Goal: Find specific page/section: Find specific page/section

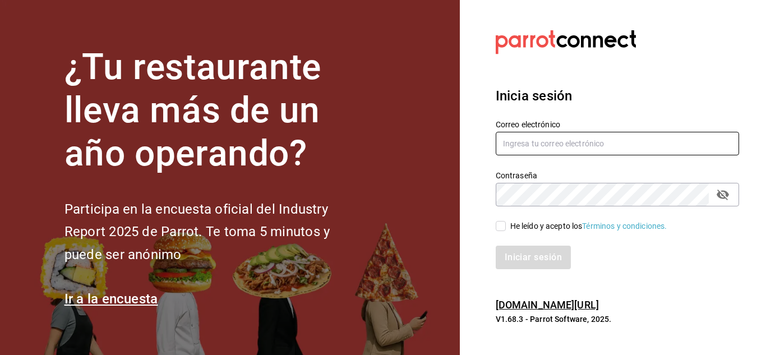
type input "[PERSON_NAME][EMAIL_ADDRESS][DOMAIN_NAME]"
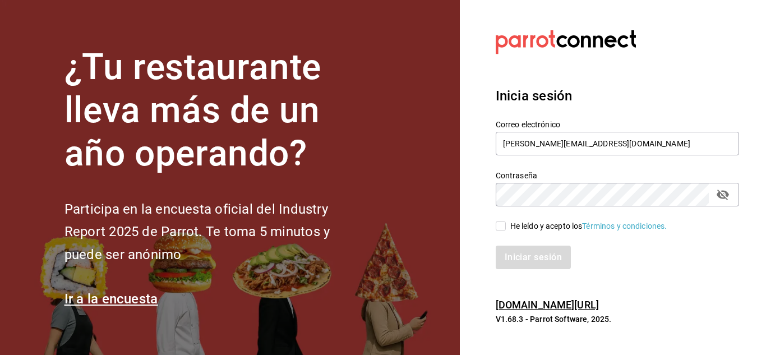
click at [499, 229] on input "He leído y acepto los Términos y condiciones." at bounding box center [501, 226] width 10 height 10
checkbox input "true"
click at [527, 256] on button "Iniciar sesión" at bounding box center [534, 258] width 76 height 24
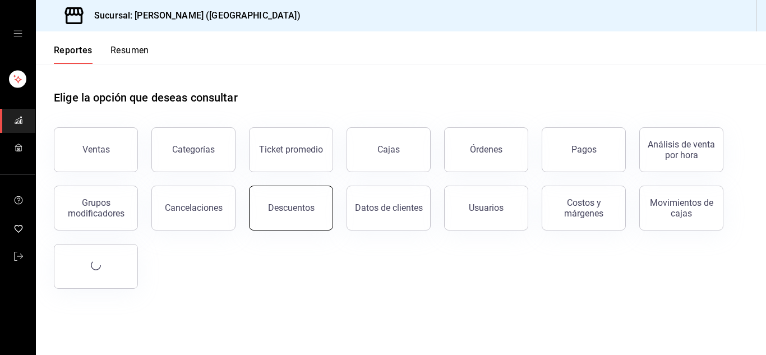
click at [312, 213] on button "Descuentos" at bounding box center [291, 208] width 84 height 45
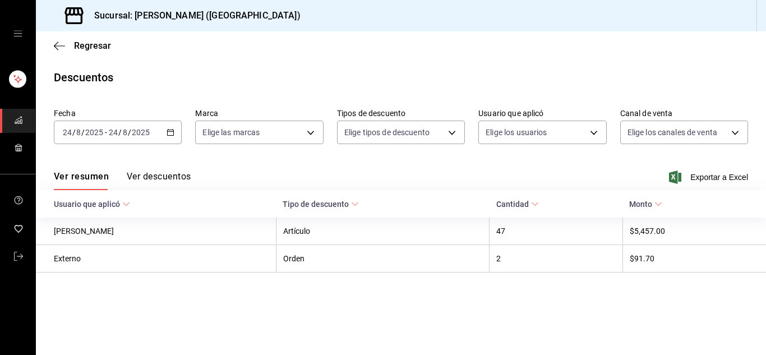
click at [17, 252] on icon "mailbox folders" at bounding box center [18, 256] width 9 height 9
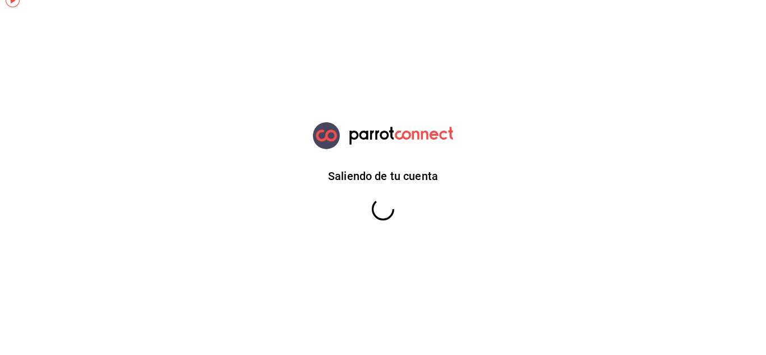
click at [19, 0] on html "Saliendo de tu cuenta GANA 1 MES GRATIS EN TU SUSCRIPCIÓN AQUÍ ¿Recuerdas cómo …" at bounding box center [383, 0] width 766 height 0
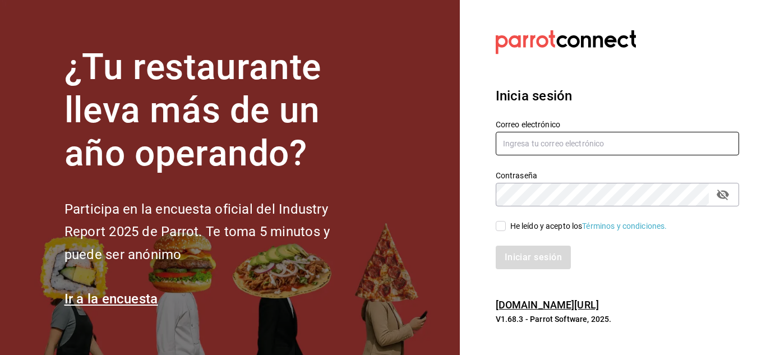
type input "urbina.kenia2010@gmail.com"
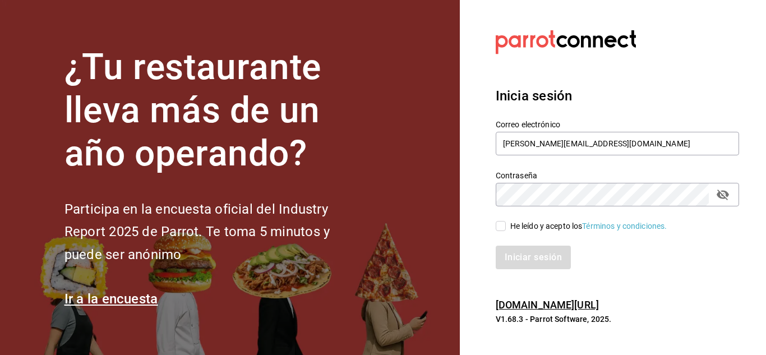
click at [500, 227] on input "He leído y acepto los Términos y condiciones." at bounding box center [501, 226] width 10 height 10
checkbox input "true"
click at [531, 261] on button "Iniciar sesión" at bounding box center [534, 258] width 76 height 24
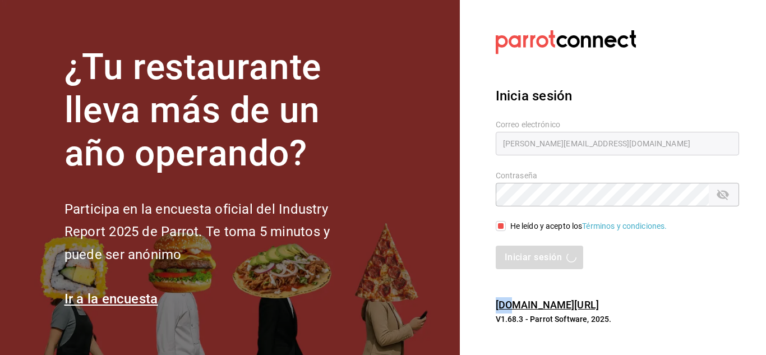
click at [531, 261] on div "Iniciar sesión" at bounding box center [617, 258] width 243 height 24
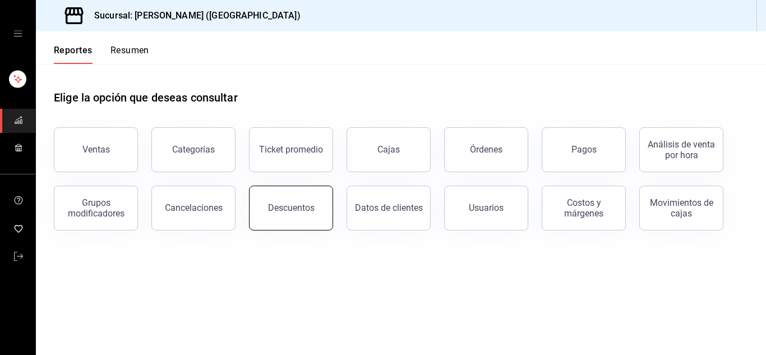
click at [292, 217] on button "Descuentos" at bounding box center [291, 208] width 84 height 45
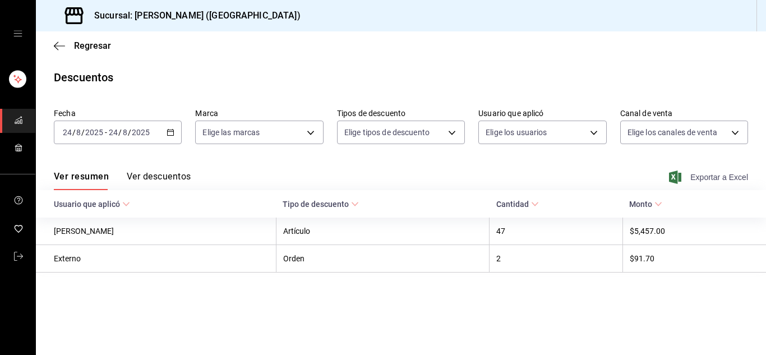
click at [741, 174] on span "Exportar a Excel" at bounding box center [710, 177] width 77 height 13
click at [721, 177] on span "Exportar a Excel" at bounding box center [710, 177] width 77 height 13
click at [22, 256] on icon "mailbox folders" at bounding box center [18, 256] width 9 height 9
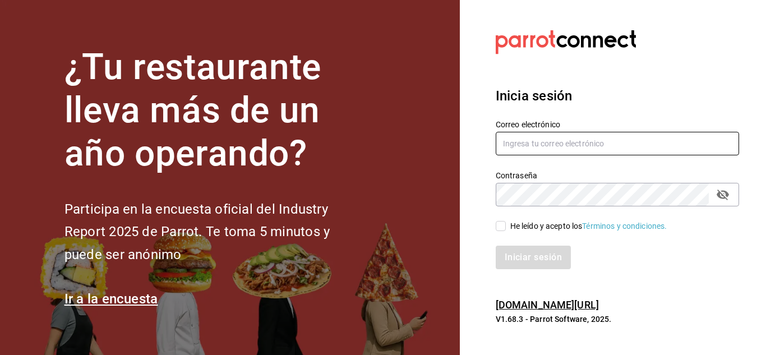
type input "[PERSON_NAME][EMAIL_ADDRESS][DOMAIN_NAME]"
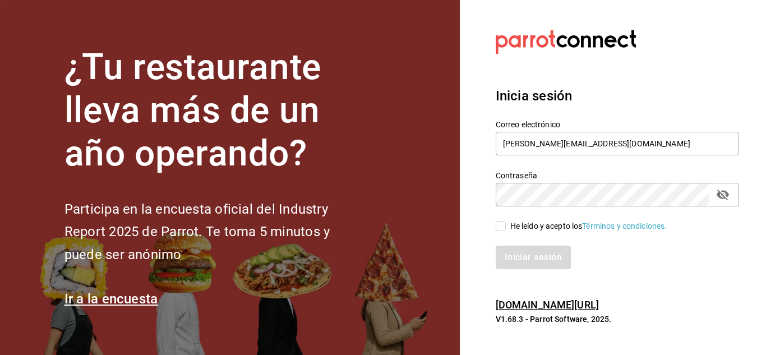
click at [496, 225] on input "He leído y acepto los Términos y condiciones." at bounding box center [501, 226] width 10 height 10
checkbox input "true"
click at [509, 253] on button "Iniciar sesión" at bounding box center [534, 258] width 76 height 24
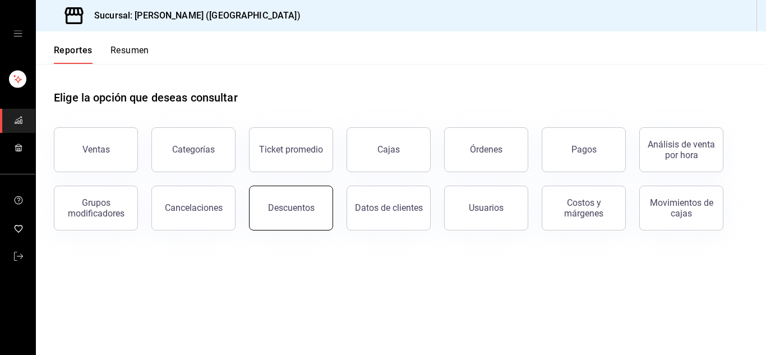
click at [277, 205] on div "Descuentos" at bounding box center [291, 208] width 47 height 11
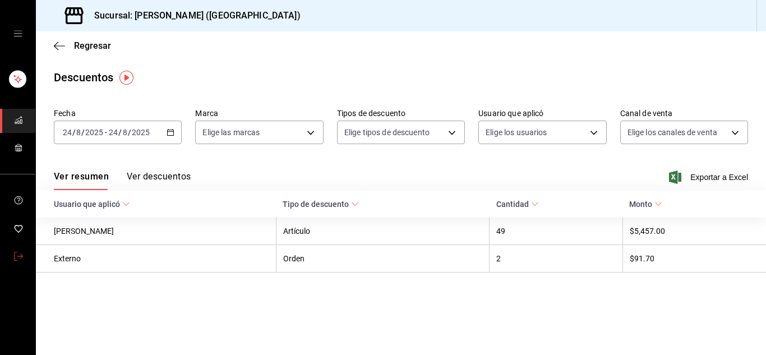
click at [16, 252] on icon "mailbox folders" at bounding box center [18, 256] width 9 height 9
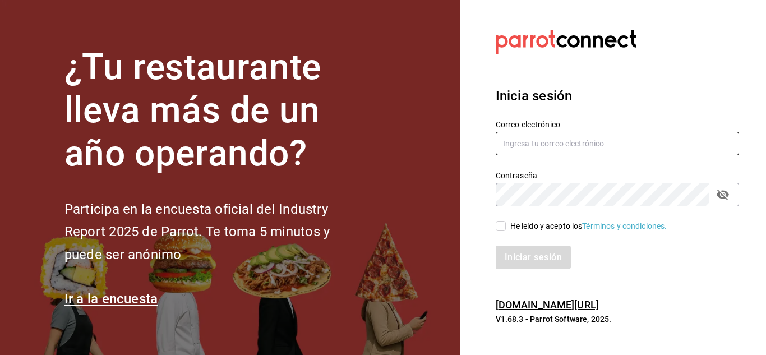
type input "[PERSON_NAME][EMAIL_ADDRESS][DOMAIN_NAME]"
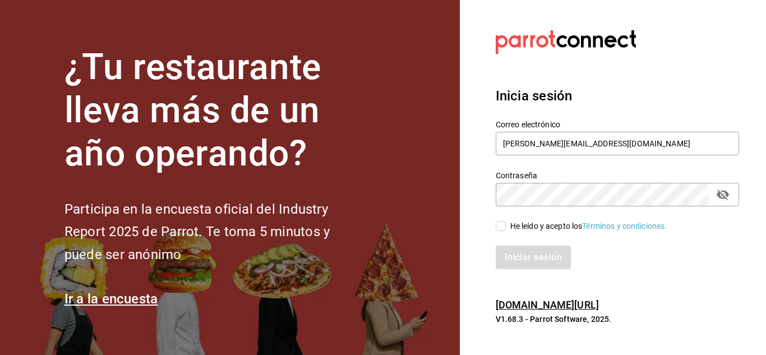
click at [232, 219] on h2 "Participa en la encuesta oficial del Industry Report 2025 de Parrot. Te toma 5 …" at bounding box center [216, 232] width 303 height 68
click at [499, 226] on input "He leído y acepto los Términos y condiciones." at bounding box center [501, 226] width 10 height 10
checkbox input "true"
click at [518, 254] on button "Iniciar sesión" at bounding box center [534, 258] width 76 height 24
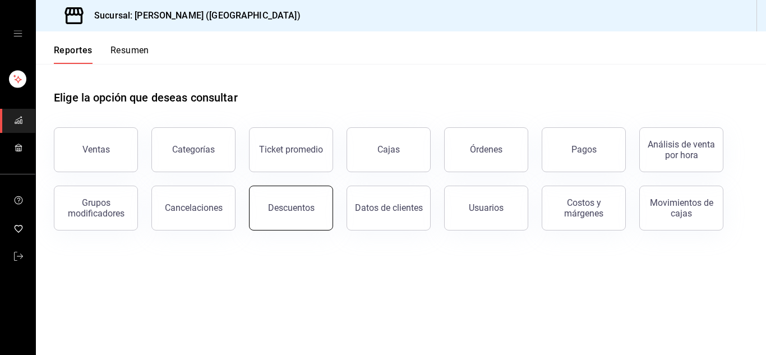
click at [307, 221] on button "Descuentos" at bounding box center [291, 208] width 84 height 45
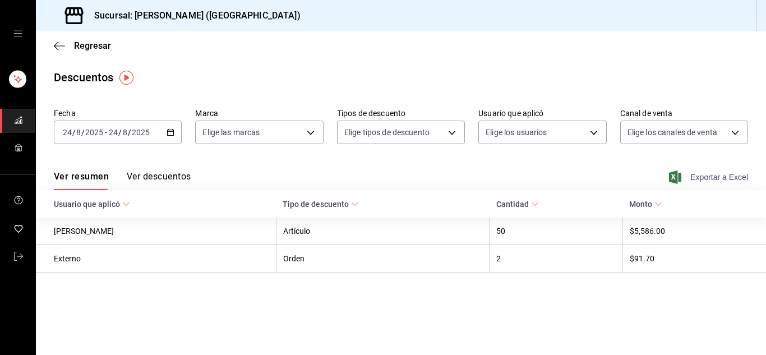
click at [704, 177] on span "Exportar a Excel" at bounding box center [710, 177] width 77 height 13
click at [60, 44] on icon "button" at bounding box center [59, 46] width 11 height 10
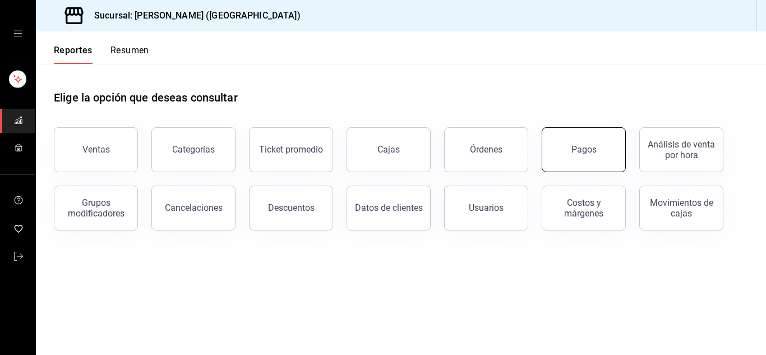
click at [577, 156] on button "Pagos" at bounding box center [584, 149] width 84 height 45
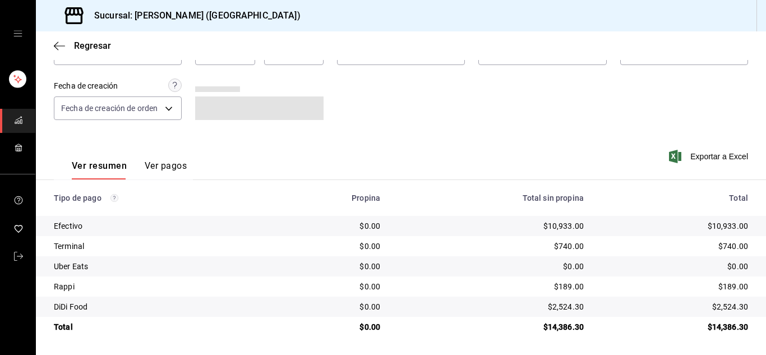
scroll to position [80, 0]
click at [16, 254] on icon "mailbox folders" at bounding box center [18, 256] width 9 height 9
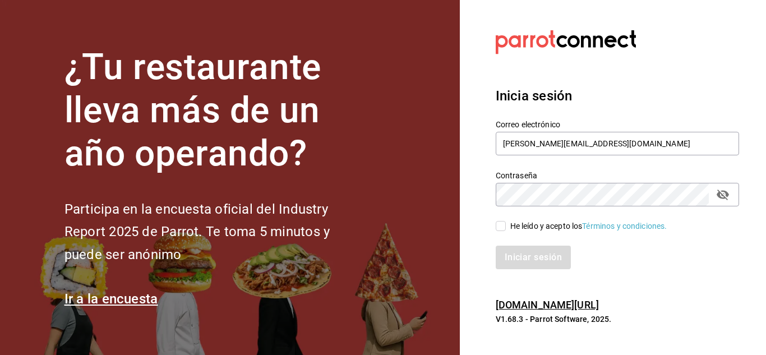
click at [504, 226] on input "He leído y acepto los Términos y condiciones." at bounding box center [501, 226] width 10 height 10
checkbox input "true"
click at [515, 257] on button "Iniciar sesión" at bounding box center [534, 258] width 76 height 24
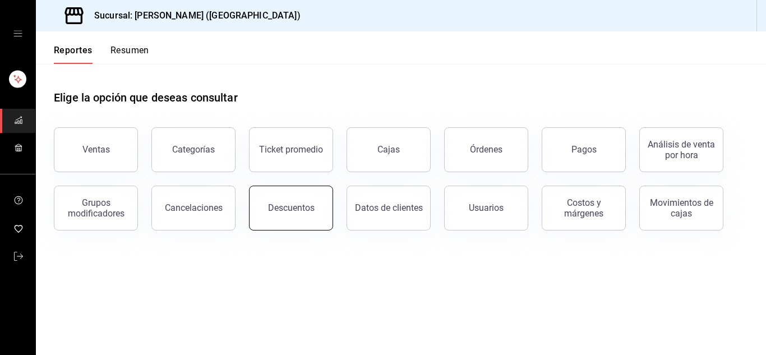
click at [305, 196] on button "Descuentos" at bounding box center [291, 208] width 84 height 45
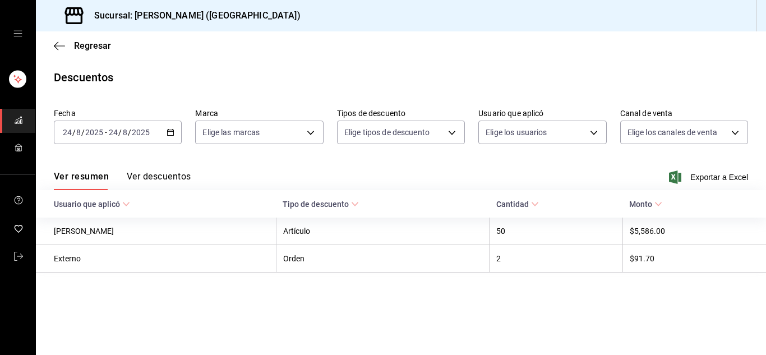
click at [19, 256] on icon "mailbox folders" at bounding box center [18, 256] width 9 height 9
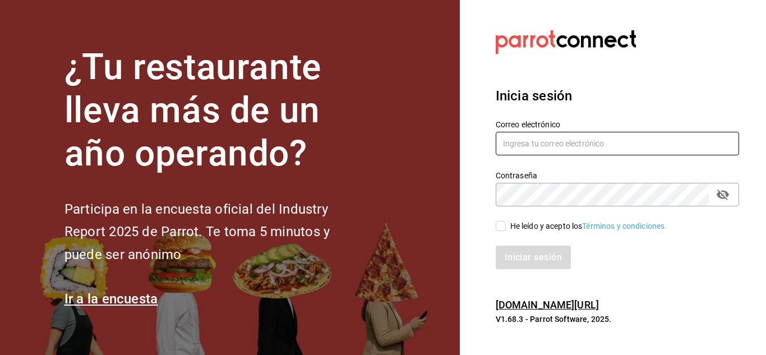
type input "urbina.kenia2010@gmail.com"
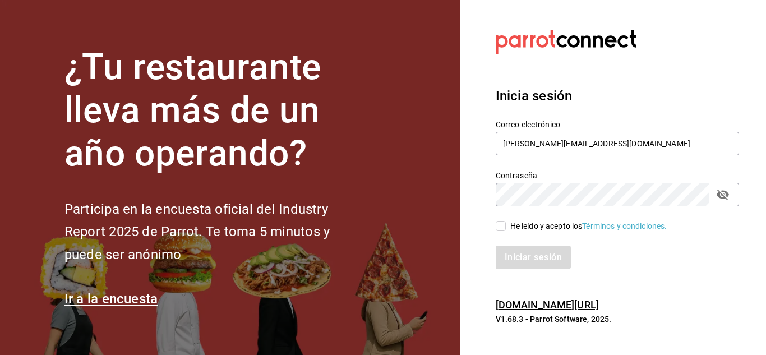
click at [507, 225] on span "He leído y acepto los Términos y condiciones." at bounding box center [587, 226] width 162 height 12
click at [506, 225] on input "He leído y acepto los Términos y condiciones." at bounding box center [501, 226] width 10 height 10
checkbox input "true"
click at [524, 260] on button "Iniciar sesión" at bounding box center [534, 258] width 76 height 24
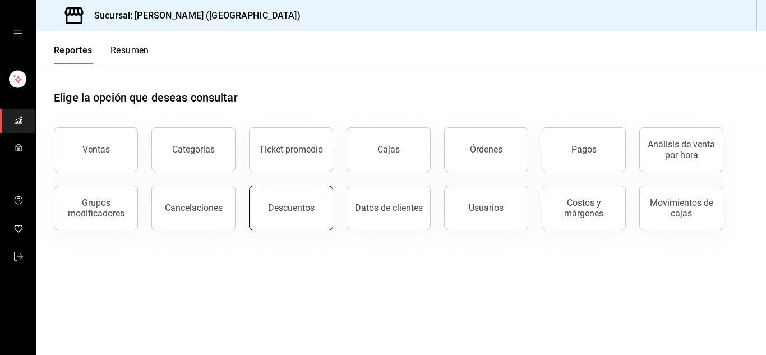
click at [297, 210] on div "Descuentos" at bounding box center [291, 208] width 47 height 11
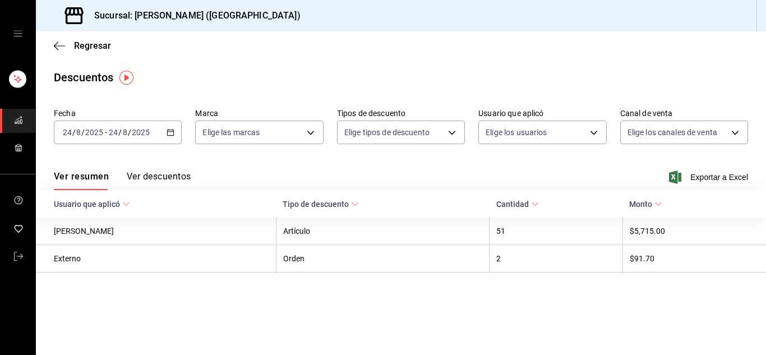
click at [57, 51] on div "Regresar" at bounding box center [401, 45] width 730 height 29
click at [58, 43] on icon "button" at bounding box center [56, 46] width 4 height 8
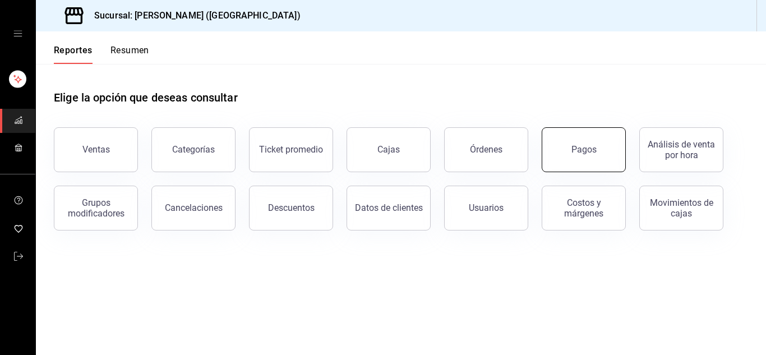
click at [585, 153] on div "Pagos" at bounding box center [584, 149] width 25 height 11
